Goal: Information Seeking & Learning: Learn about a topic

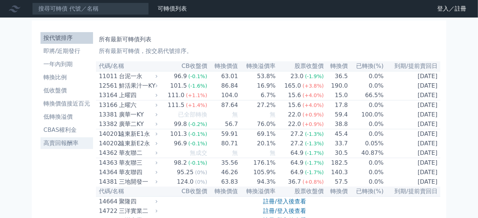
click at [66, 144] on li "高賣回報酬率" at bounding box center [67, 143] width 53 height 9
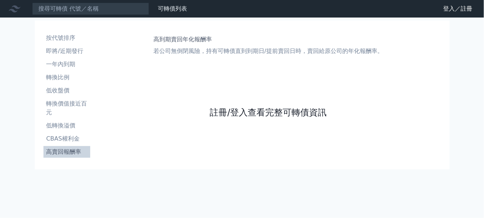
click at [260, 114] on link "註冊/登入查看完整可轉債資訊" at bounding box center [267, 113] width 117 height 12
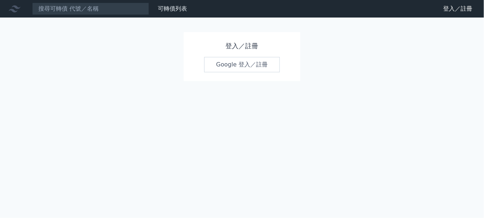
click at [228, 66] on link "Google 登入／註冊" at bounding box center [242, 64] width 76 height 15
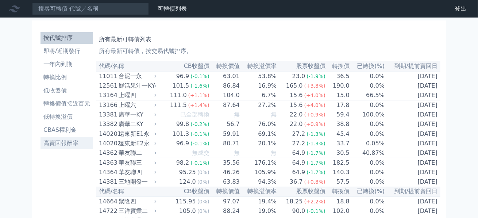
click at [70, 141] on li "高賣回報酬率" at bounding box center [67, 143] width 53 height 9
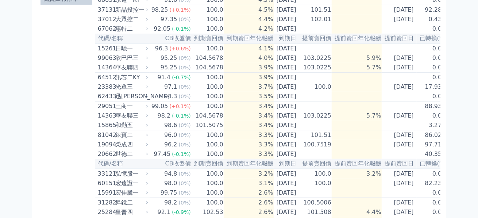
scroll to position [134, 0]
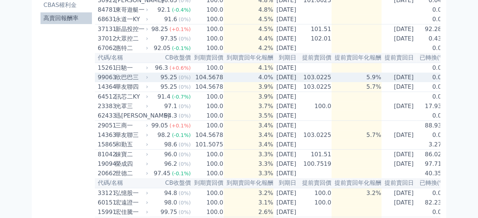
click at [349, 82] on td "5.9%" at bounding box center [357, 77] width 50 height 9
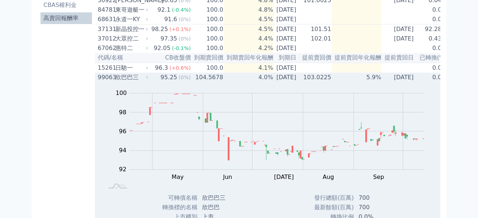
click at [426, 82] on td "0.0%" at bounding box center [432, 77] width 31 height 9
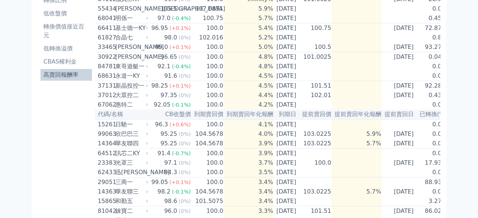
scroll to position [50, 0]
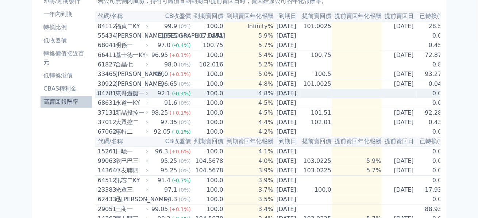
click at [285, 98] on td "[DATE]" at bounding box center [287, 93] width 26 height 9
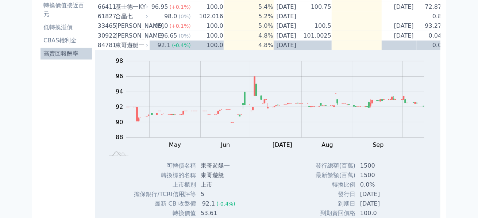
scroll to position [74, 0]
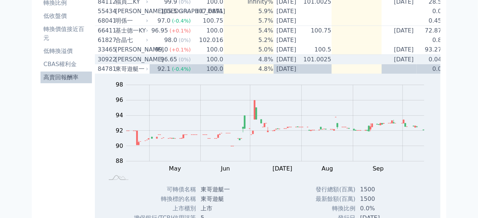
click at [370, 61] on td at bounding box center [357, 60] width 50 height 10
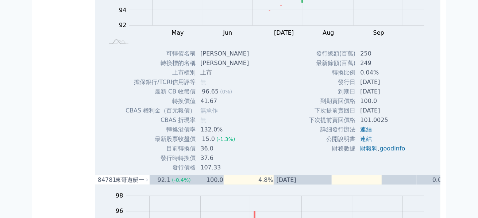
scroll to position [75, 0]
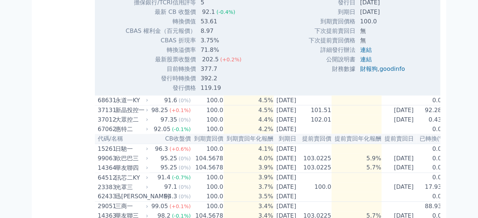
scroll to position [493, 0]
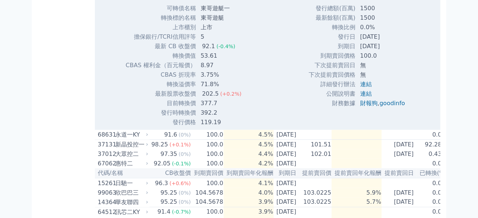
click at [464, 82] on div "可轉債列表 財務數據 可轉債列表 財務數據 登出 登出 按代號排序 即將/近期發行 一年內到期 轉換比例 低收盤價 轉換價值接近百元 低轉換溢價" at bounding box center [239, 65] width 478 height 1116
drag, startPoint x: 483, startPoint y: 87, endPoint x: 483, endPoint y: 74, distance: 12.8
click at [478, 74] on html "可轉債列表 財務數據 可轉債列表 財務數據 登出 登出 按代號排序 即將/近期發行 一年內到期 轉換比例 低收盤價 轉換價值接近百元" at bounding box center [239, 65] width 478 height 1116
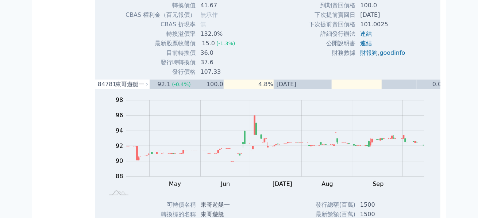
scroll to position [242, 0]
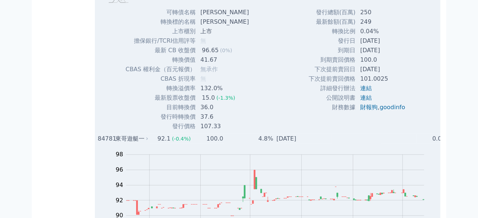
click at [400, 143] on td at bounding box center [399, 138] width 35 height 9
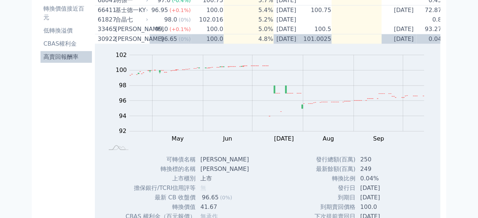
scroll to position [89, 0]
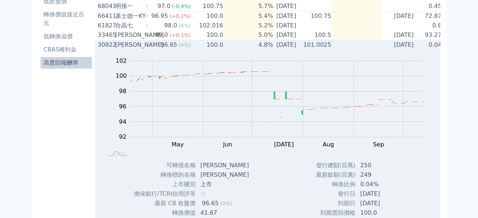
click at [417, 49] on td "[DATE]" at bounding box center [399, 45] width 35 height 10
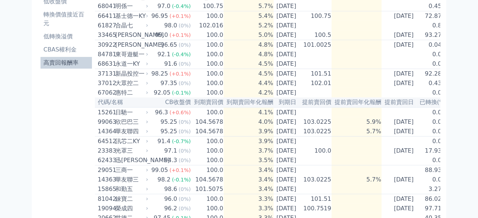
scroll to position [100, 0]
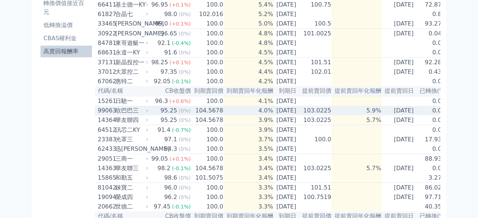
click at [375, 115] on td "5.9%" at bounding box center [357, 110] width 50 height 9
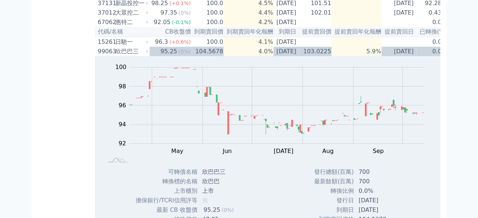
scroll to position [105, 0]
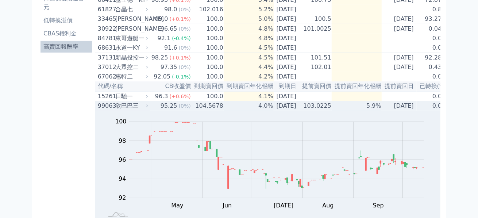
click at [426, 111] on td "0.0%" at bounding box center [432, 105] width 31 height 9
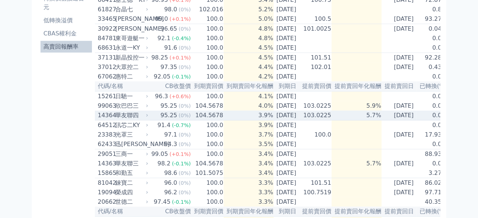
click at [416, 120] on td "[DATE]" at bounding box center [399, 116] width 35 height 10
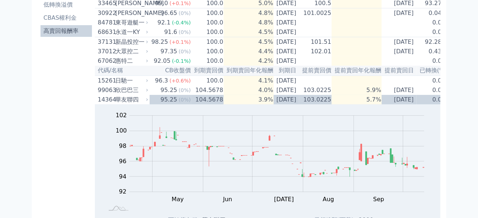
scroll to position [120, 0]
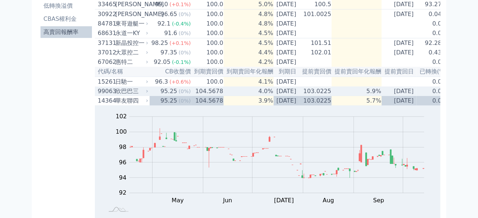
click at [428, 96] on td "0.0%" at bounding box center [432, 90] width 31 height 9
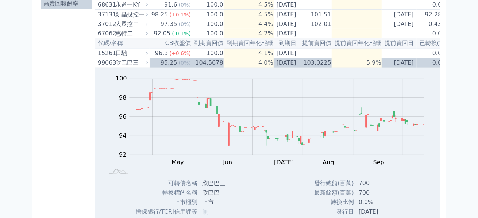
scroll to position [147, 0]
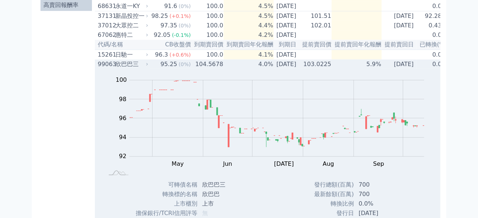
click at [417, 69] on td "[DATE]" at bounding box center [399, 63] width 35 height 9
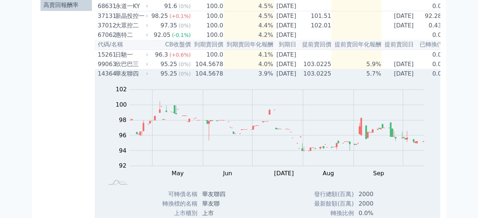
click at [428, 78] on td "0.0%" at bounding box center [432, 73] width 31 height 9
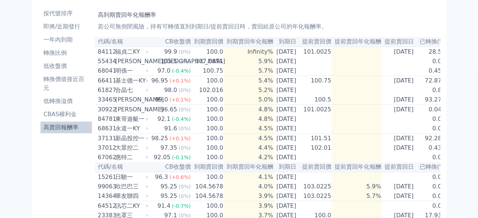
scroll to position [19, 0]
